Goal: Find specific page/section: Find specific page/section

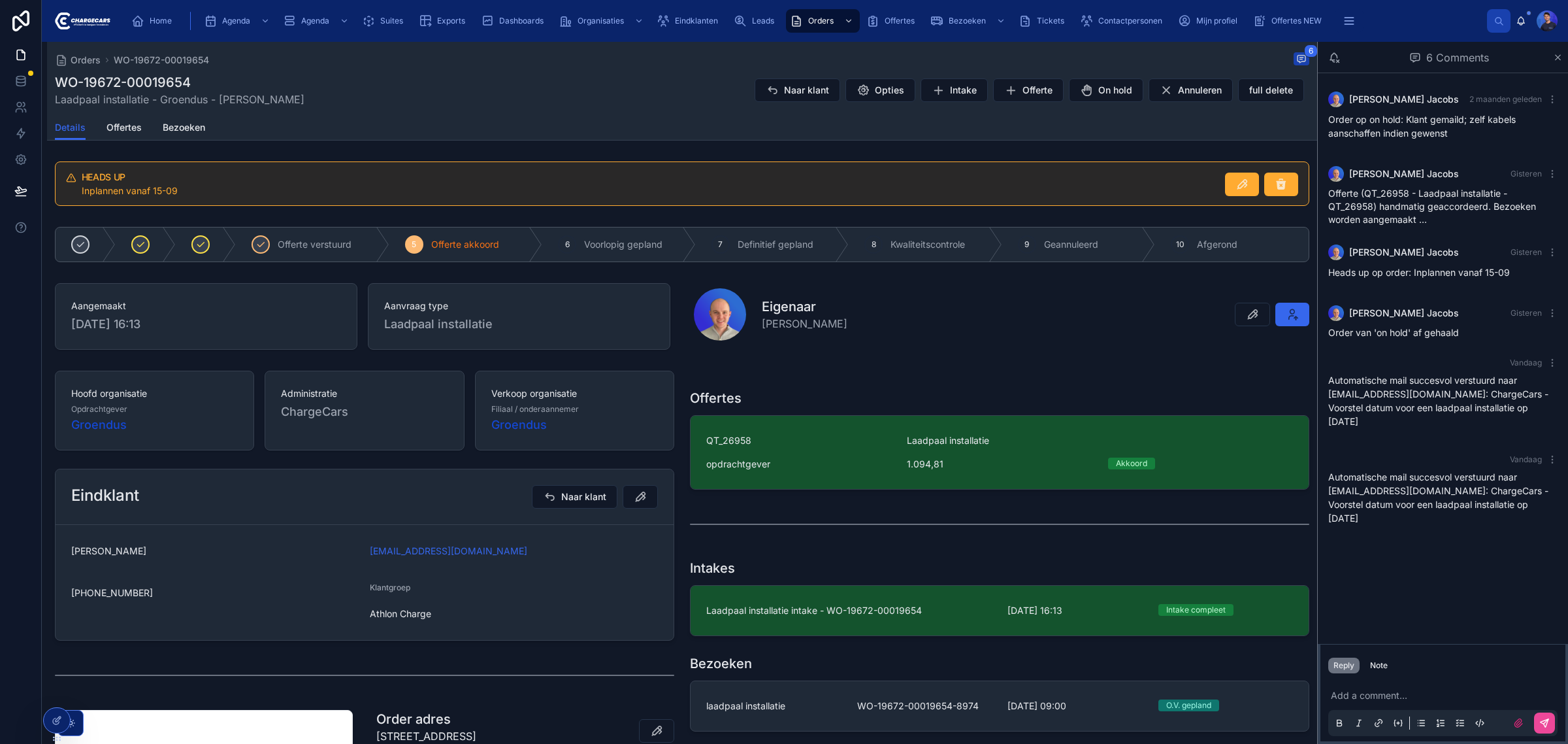
click at [559, 104] on div "WO-19672-00019654 Laadpaal installatie - Groendus - [PERSON_NAME] Naar klant Op…" at bounding box center [682, 90] width 1254 height 34
click at [668, 111] on div "Orders WO-19672-00019654 6 WO-19672-00019654 Laadpaal installatie - Groendus - …" at bounding box center [682, 78] width 1254 height 74
click at [1129, 16] on span "Contactpersonen" at bounding box center [1130, 20] width 64 height 10
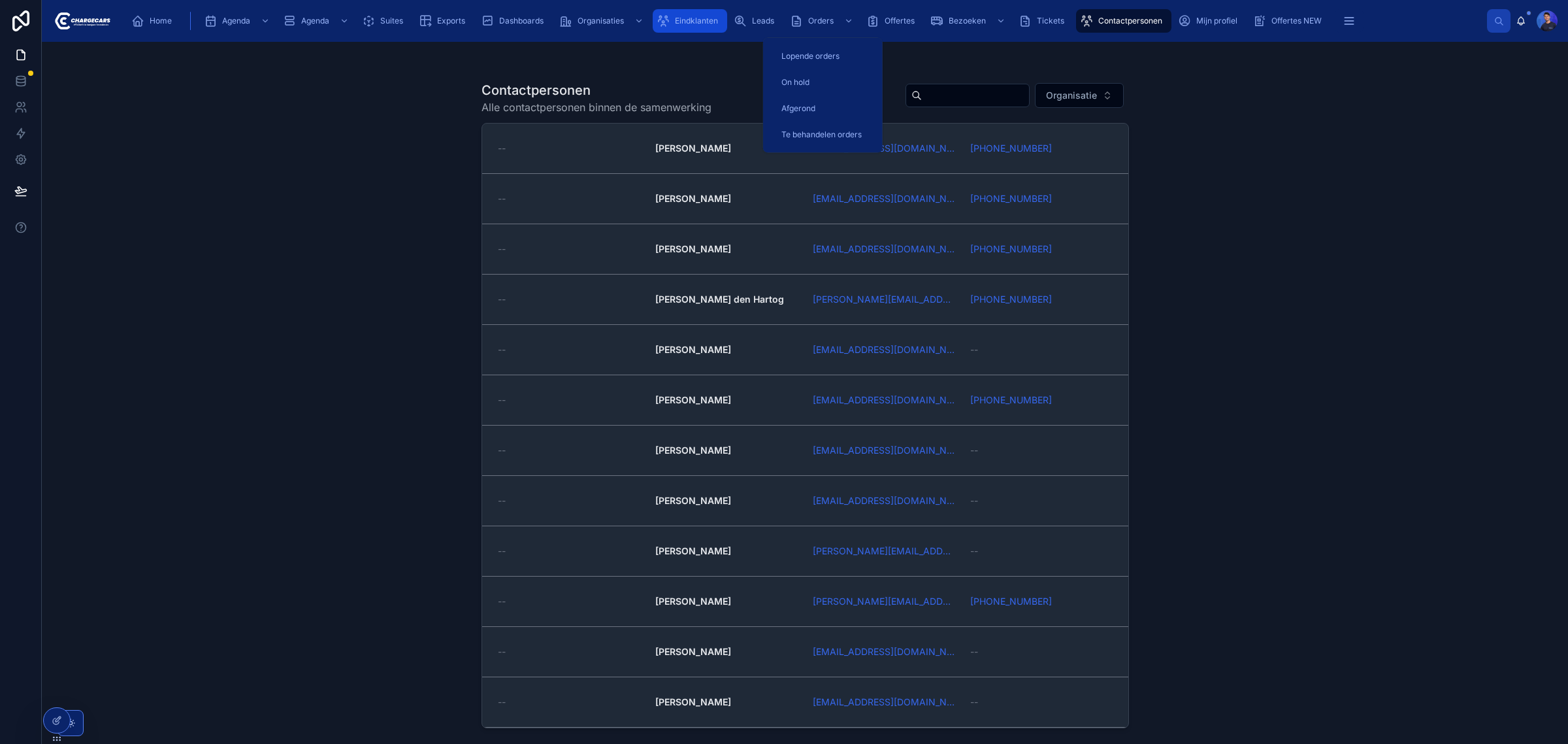
click at [704, 30] on div "Eindklanten" at bounding box center [690, 20] width 67 height 20
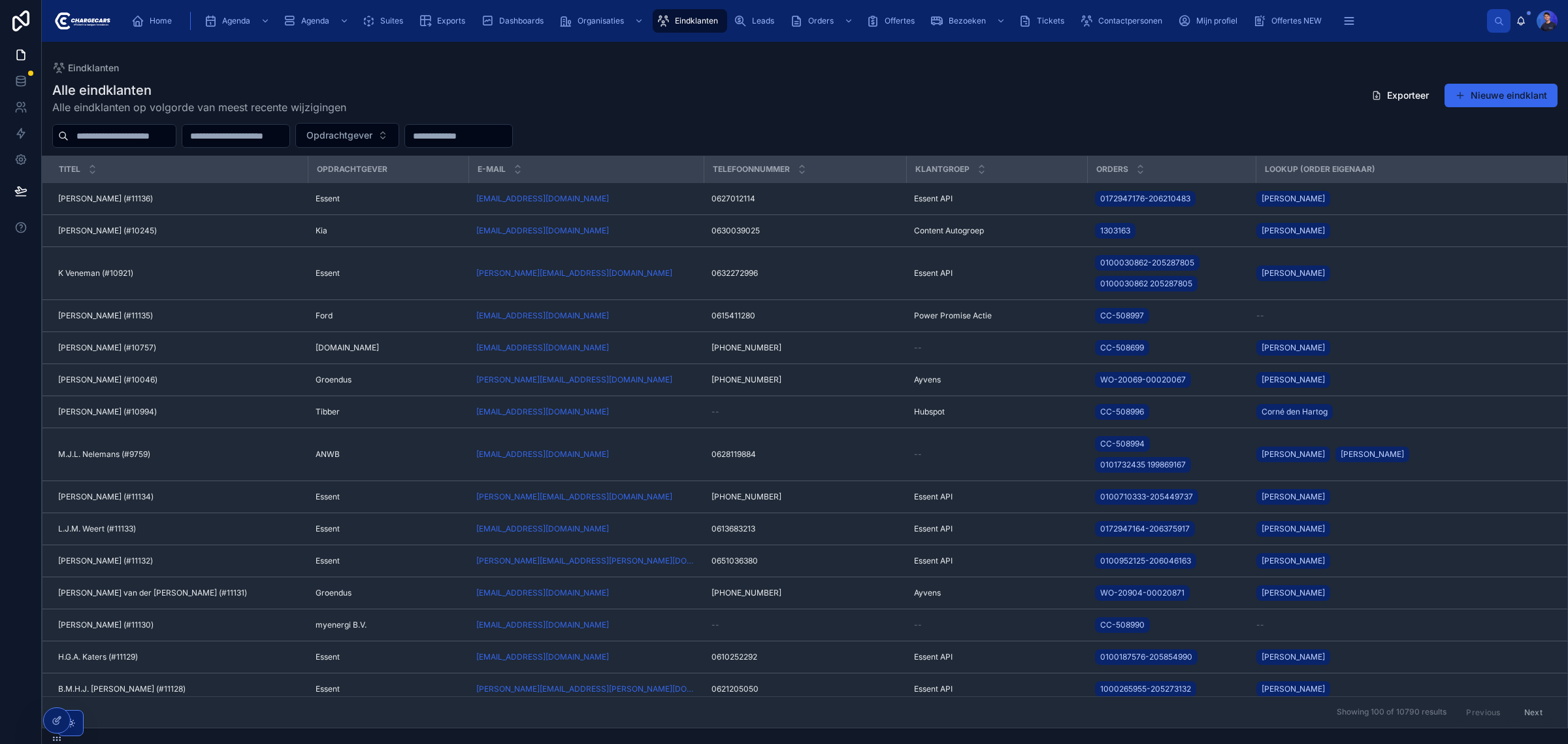
click at [122, 137] on input "text" at bounding box center [122, 136] width 107 height 19
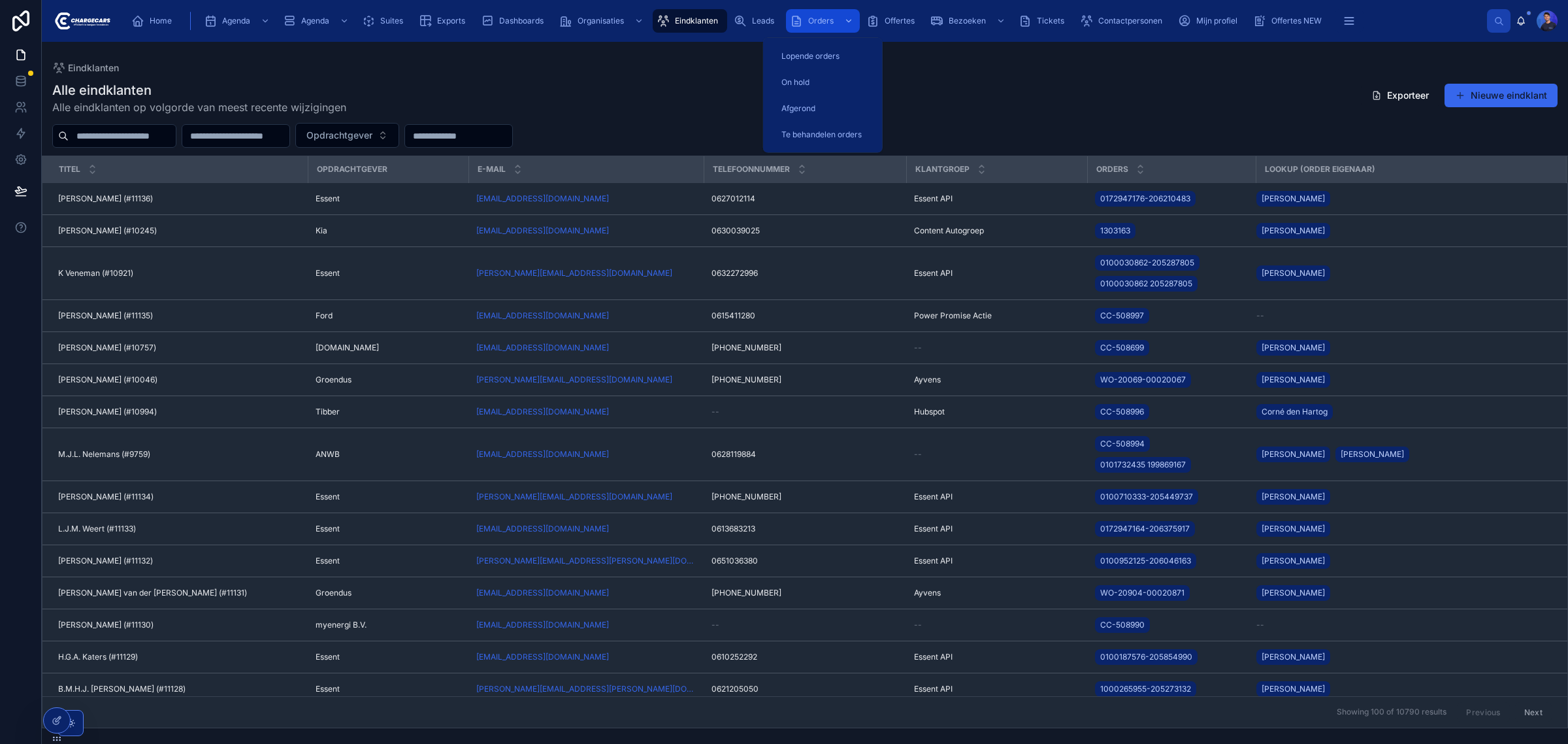
click at [830, 14] on div "Orders" at bounding box center [823, 20] width 66 height 20
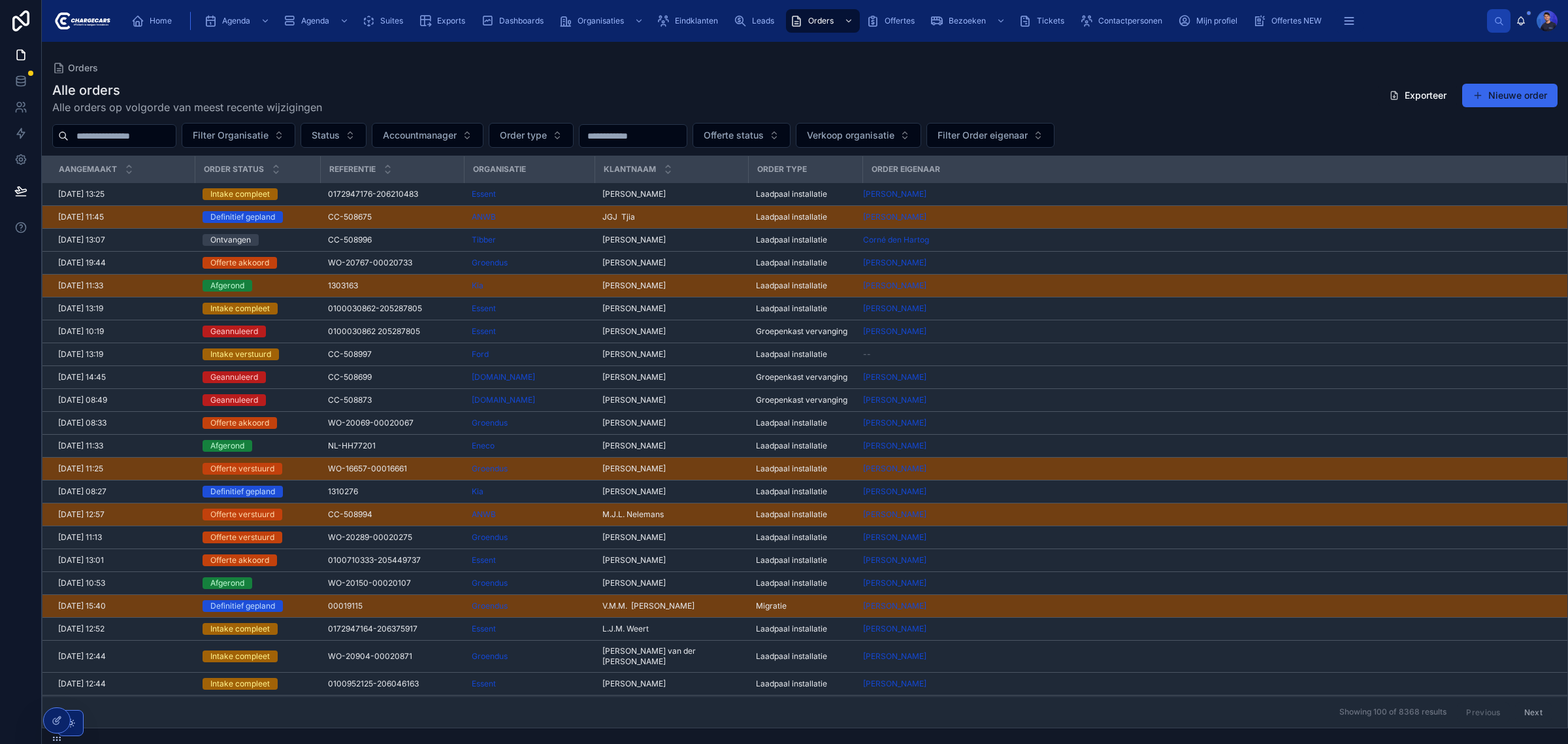
click at [1134, 76] on div "Alle orders Alle orders op volgorde van meest recente wijzigingen Exporteer Nie…" at bounding box center [805, 400] width 1526 height 655
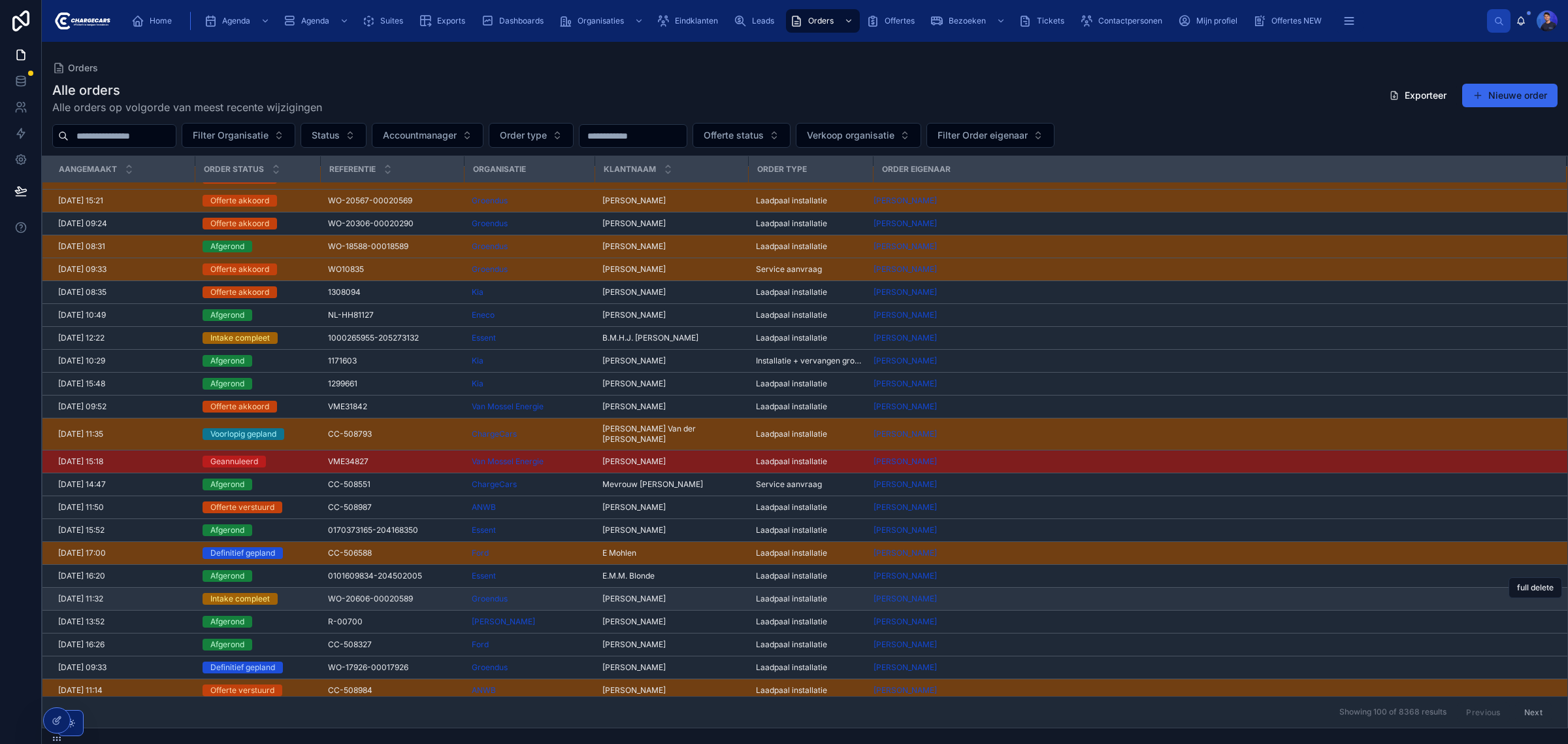
scroll to position [899, 0]
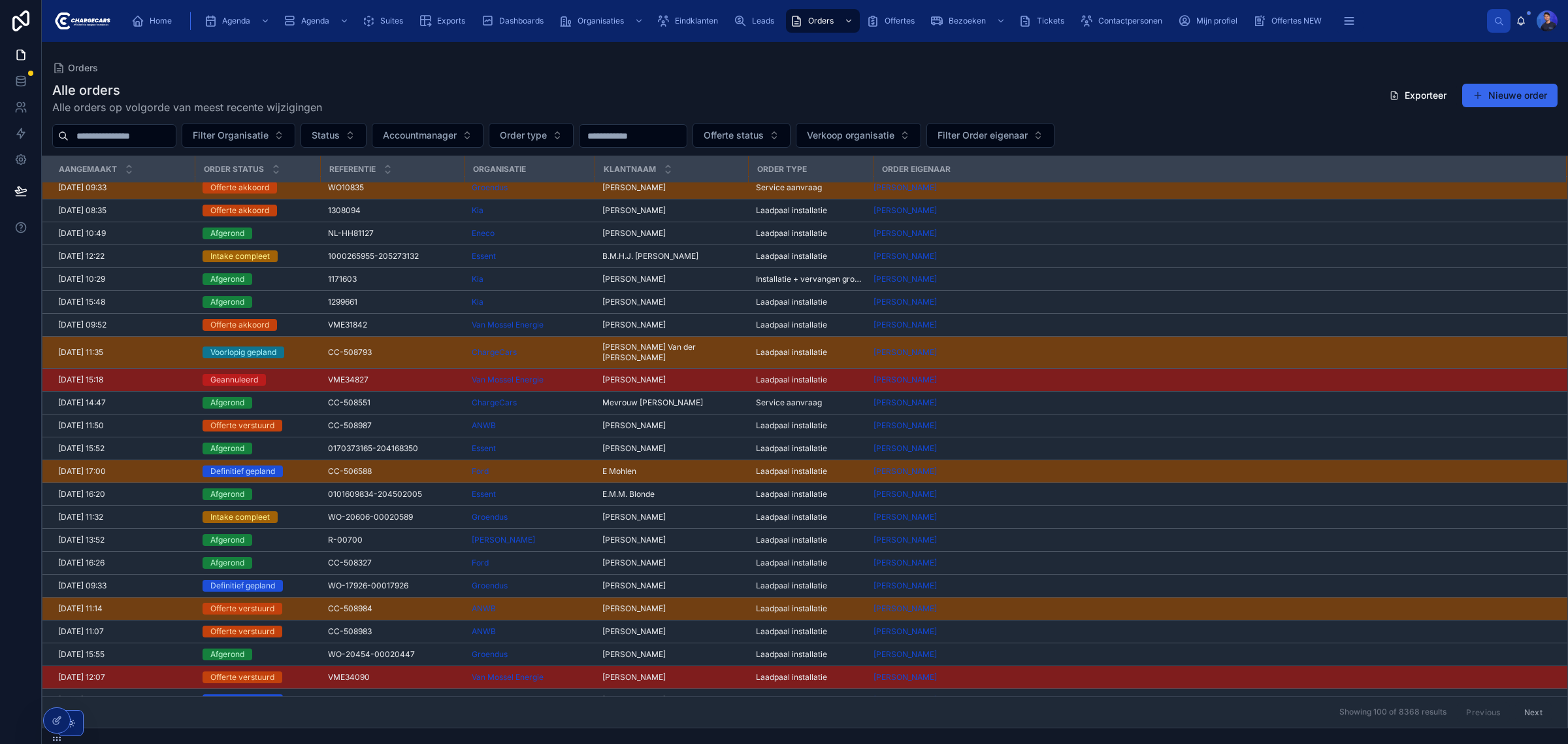
click at [623, 603] on span "[PERSON_NAME]" at bounding box center [634, 608] width 63 height 10
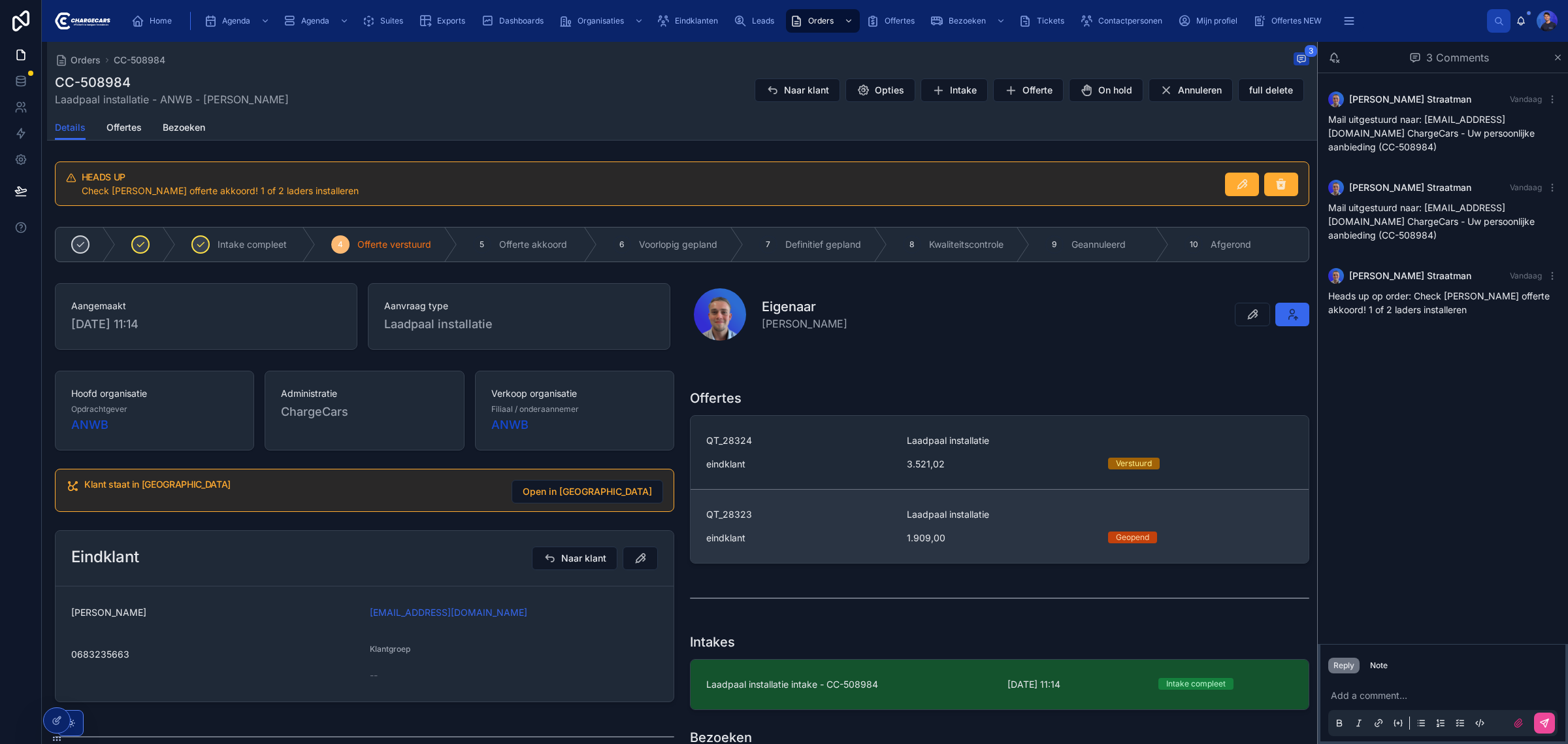
click at [994, 521] on div "Laadpaal installatie" at bounding box center [1099, 514] width 386 height 13
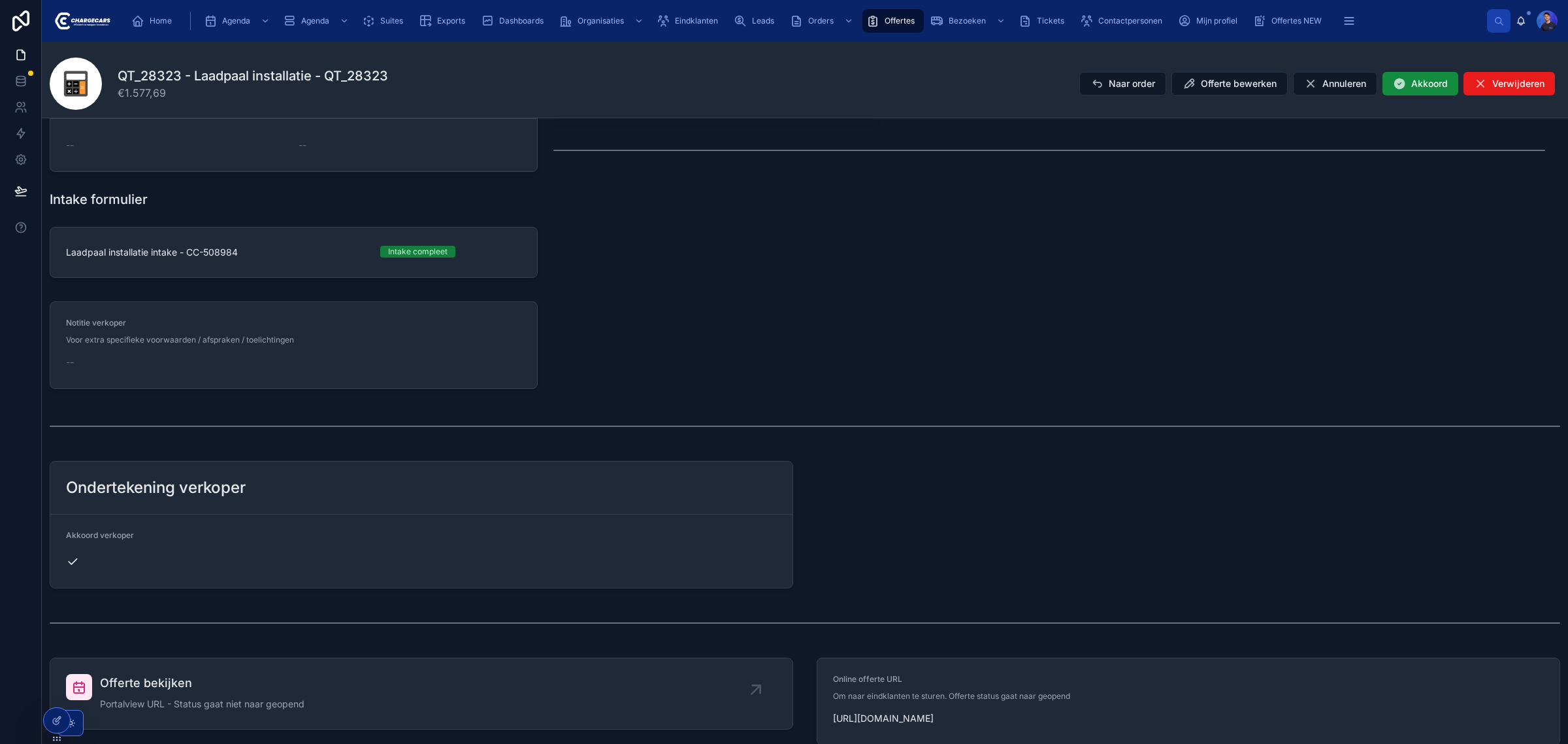
scroll to position [793, 0]
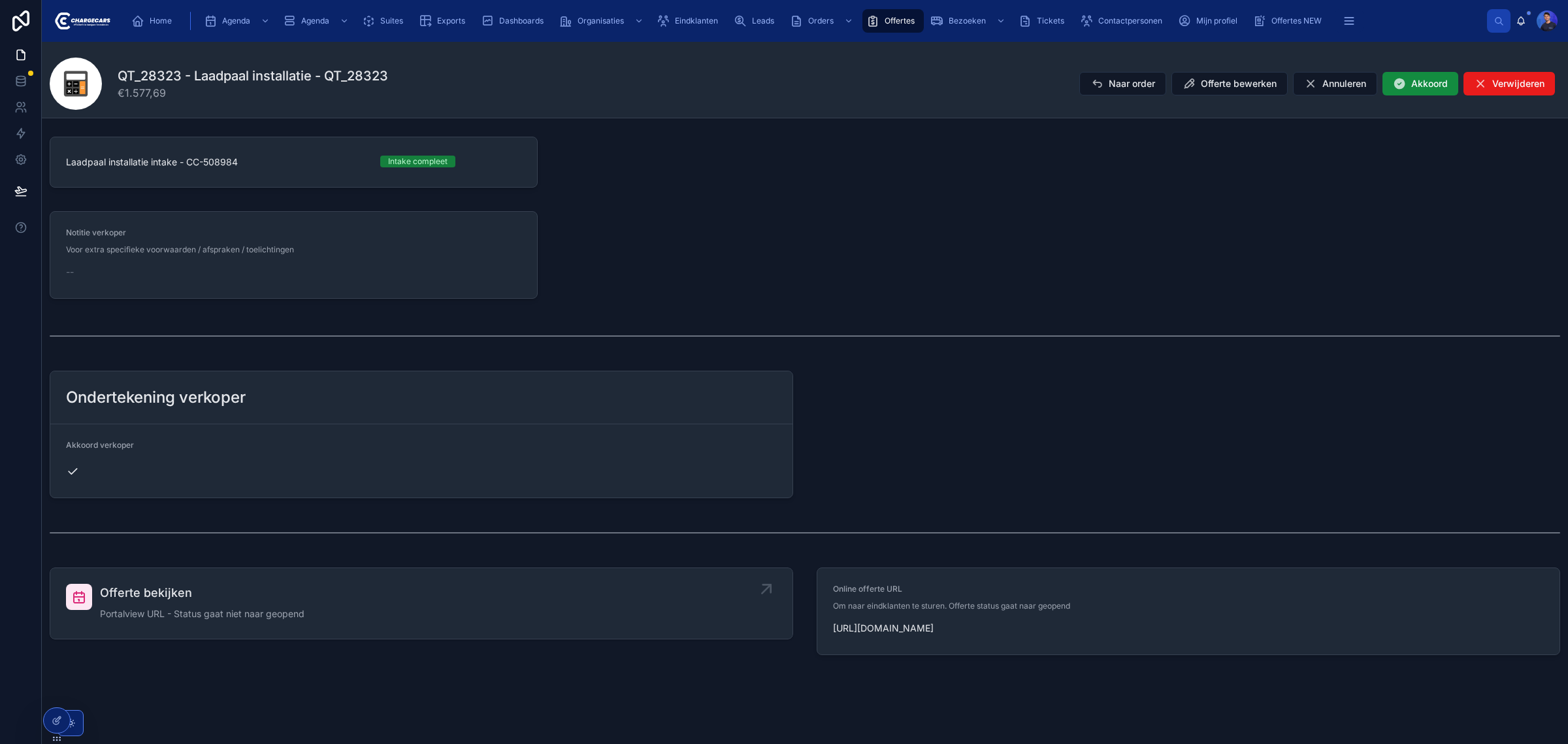
click at [380, 600] on div "Offerte bekijken Portalview URL - Status gaat niet naar geopend" at bounding box center [422, 603] width 711 height 39
